Goal: Task Accomplishment & Management: Manage account settings

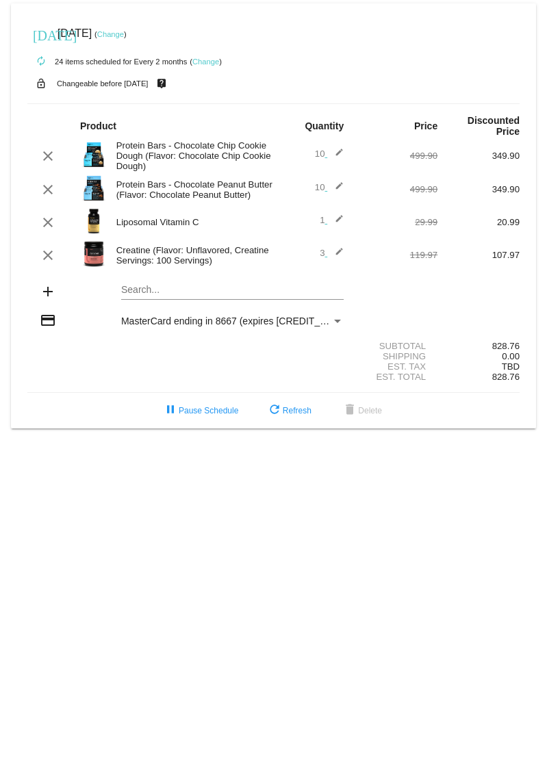
click at [337, 155] on mat-icon "edit" at bounding box center [335, 156] width 16 height 16
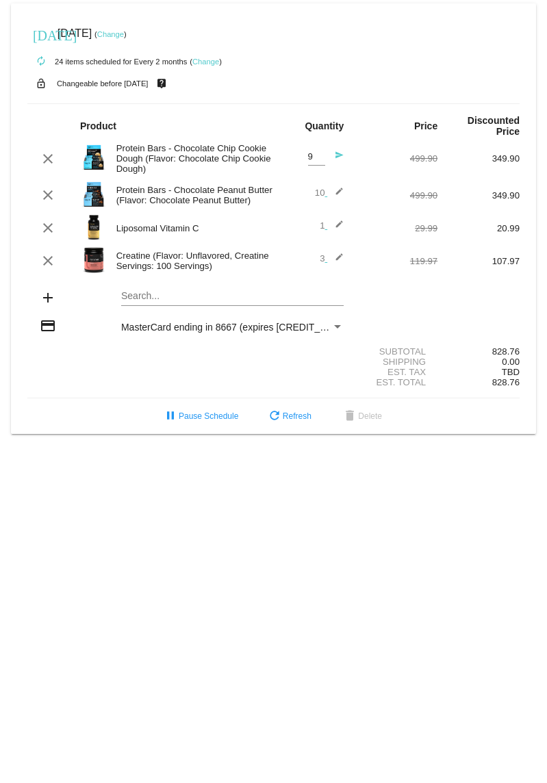
click at [320, 161] on input "9" at bounding box center [316, 157] width 17 height 10
click at [320, 161] on input "8" at bounding box center [316, 157] width 17 height 10
click at [320, 161] on input "7" at bounding box center [316, 157] width 17 height 10
click at [320, 161] on input "6" at bounding box center [316, 157] width 17 height 10
click at [320, 161] on input "5" at bounding box center [316, 157] width 17 height 10
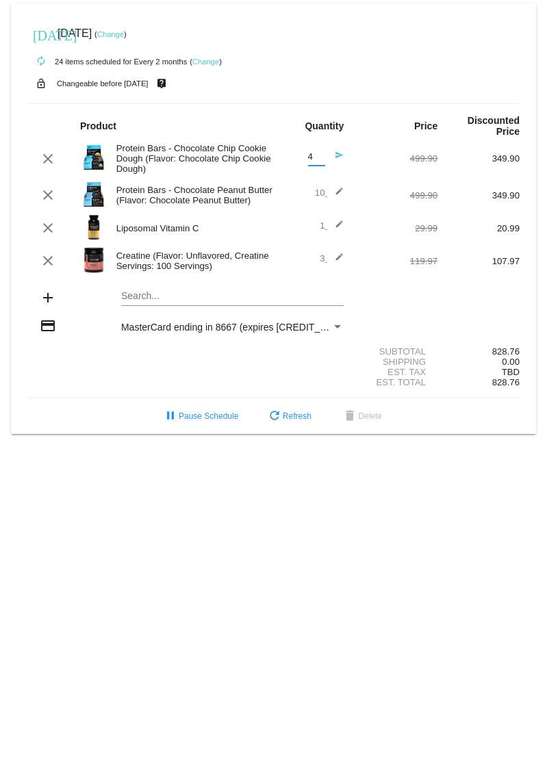
click at [320, 161] on input "4" at bounding box center [316, 157] width 17 height 10
type input "3"
click at [320, 161] on input "3" at bounding box center [316, 157] width 17 height 10
click at [338, 194] on mat-icon "edit" at bounding box center [335, 195] width 16 height 16
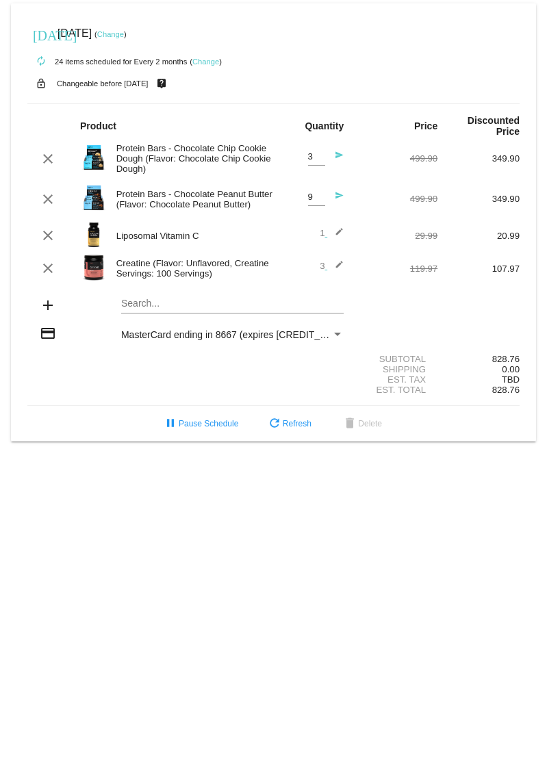
click at [321, 201] on input "9" at bounding box center [316, 197] width 17 height 10
click at [321, 201] on input "8" at bounding box center [316, 197] width 17 height 10
click at [321, 201] on input "7" at bounding box center [316, 197] width 17 height 10
click at [321, 201] on input "6" at bounding box center [316, 197] width 17 height 10
click at [321, 201] on input "5" at bounding box center [316, 197] width 17 height 10
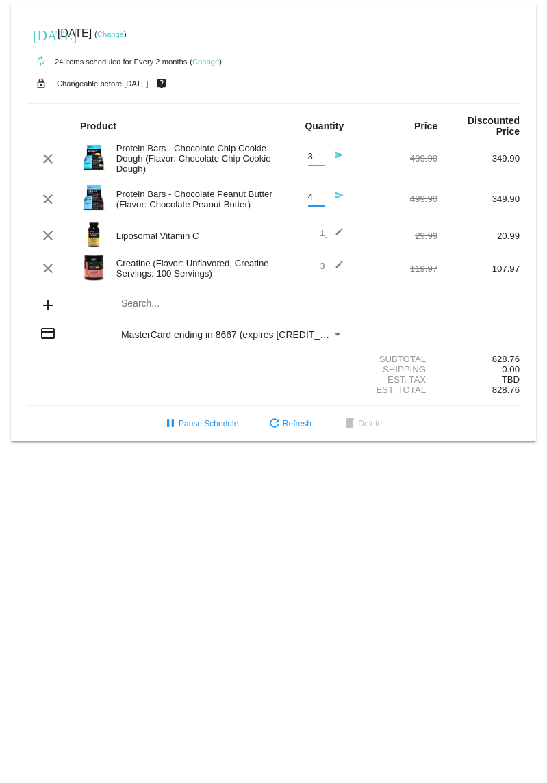
click at [321, 201] on input "4" at bounding box center [316, 197] width 17 height 10
type input "3"
click at [321, 201] on input "3" at bounding box center [316, 197] width 17 height 10
click at [339, 155] on mat-icon "send" at bounding box center [335, 159] width 16 height 16
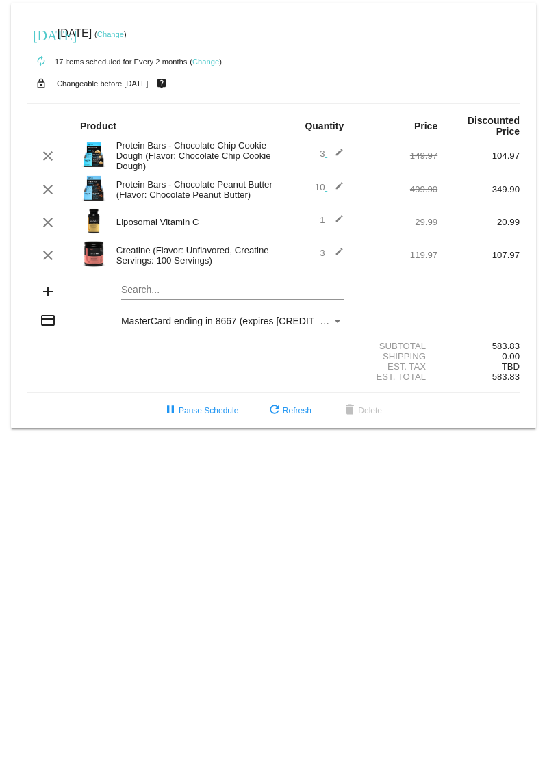
click at [340, 194] on mat-icon "edit" at bounding box center [335, 189] width 16 height 16
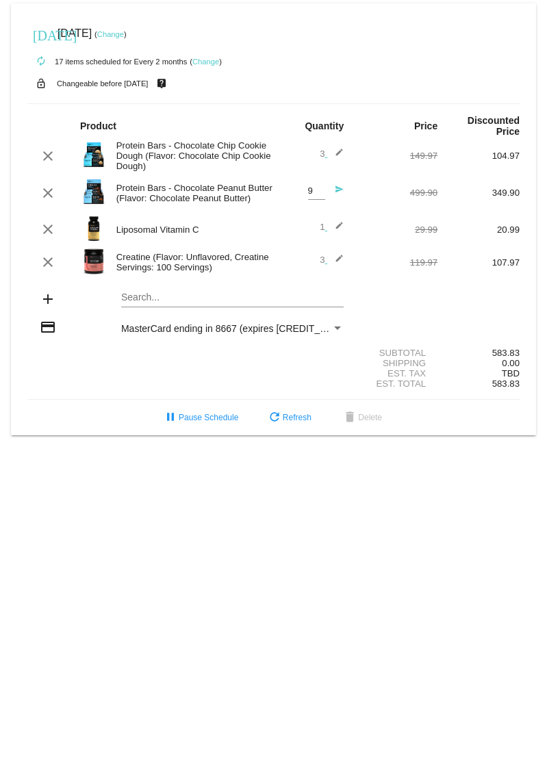
click at [322, 196] on input "9" at bounding box center [316, 191] width 17 height 10
click at [322, 196] on input "8" at bounding box center [316, 191] width 17 height 10
click at [322, 196] on input "7" at bounding box center [316, 191] width 17 height 10
click at [322, 196] on input "6" at bounding box center [316, 191] width 17 height 10
click at [322, 196] on input "5" at bounding box center [316, 191] width 17 height 10
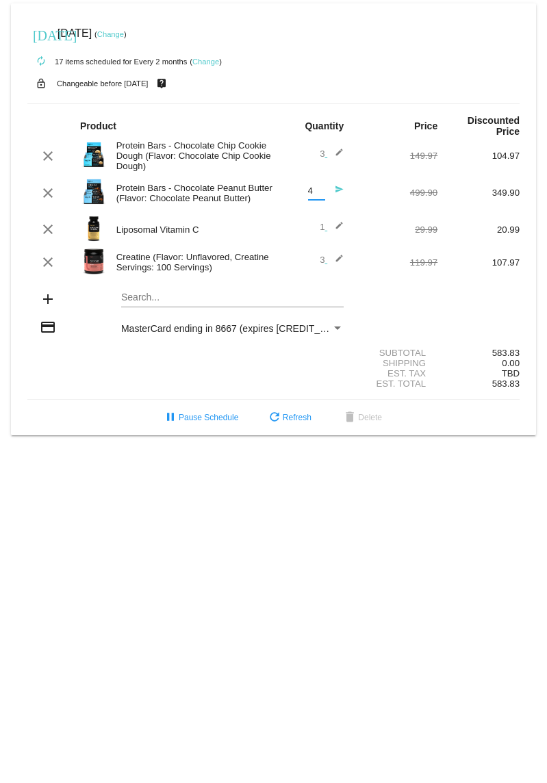
click at [322, 196] on input "4" at bounding box center [316, 191] width 17 height 10
type input "3"
click at [322, 196] on input "3" at bounding box center [316, 191] width 17 height 10
click at [340, 194] on mat-icon "send" at bounding box center [335, 193] width 16 height 16
